Goal: Transaction & Acquisition: Purchase product/service

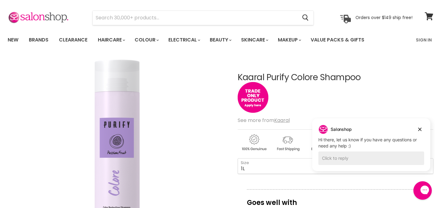
scroll to position [23, 0]
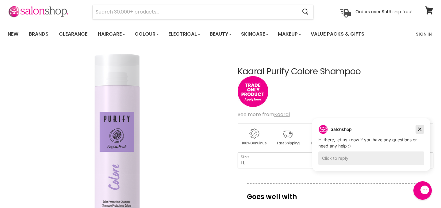
click at [424, 128] on button "Dismiss campaign" at bounding box center [420, 129] width 9 height 9
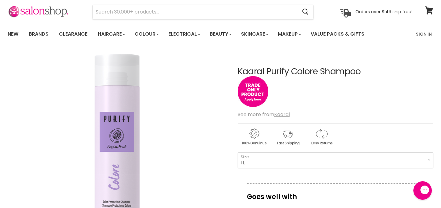
click at [326, 157] on select "300ml 1L" at bounding box center [336, 159] width 196 height 15
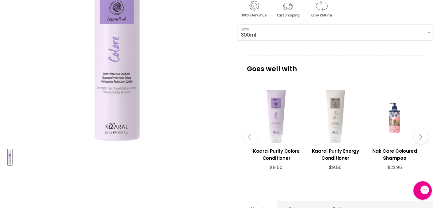
scroll to position [97, 0]
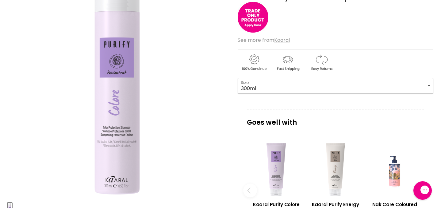
click at [293, 89] on select "300ml 1L" at bounding box center [336, 85] width 196 height 15
select select "1L"
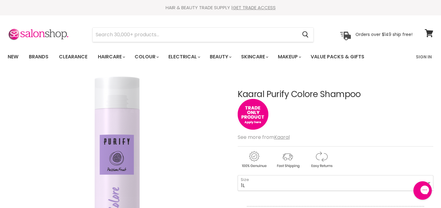
click at [253, 95] on h1 "Kaaral Purify Colore Shampoo" at bounding box center [336, 95] width 196 height 10
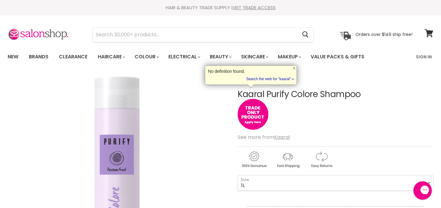
copy h1 "Kaaral"
